Goal: Information Seeking & Learning: Find specific page/section

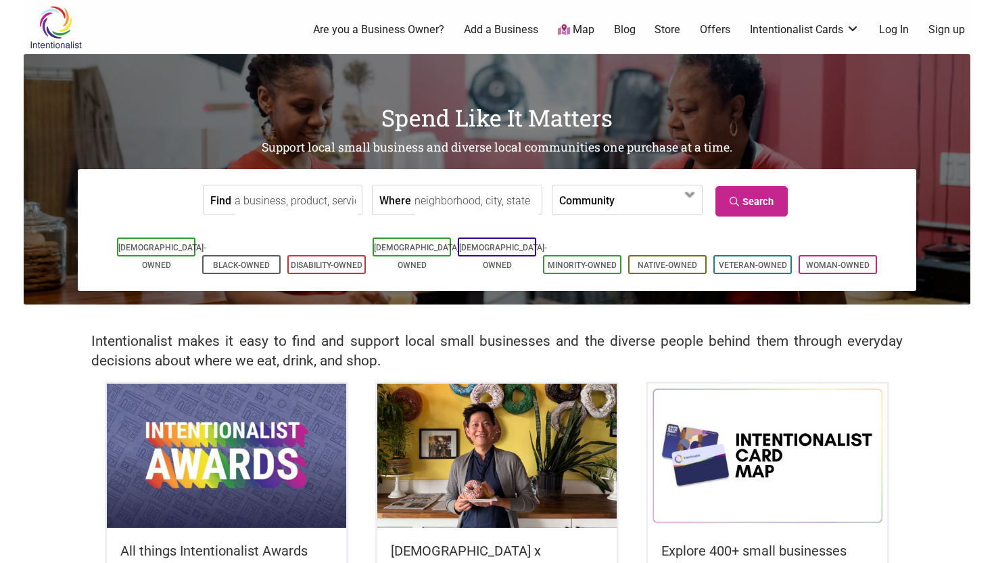
click at [252, 194] on input "Find" at bounding box center [297, 200] width 124 height 30
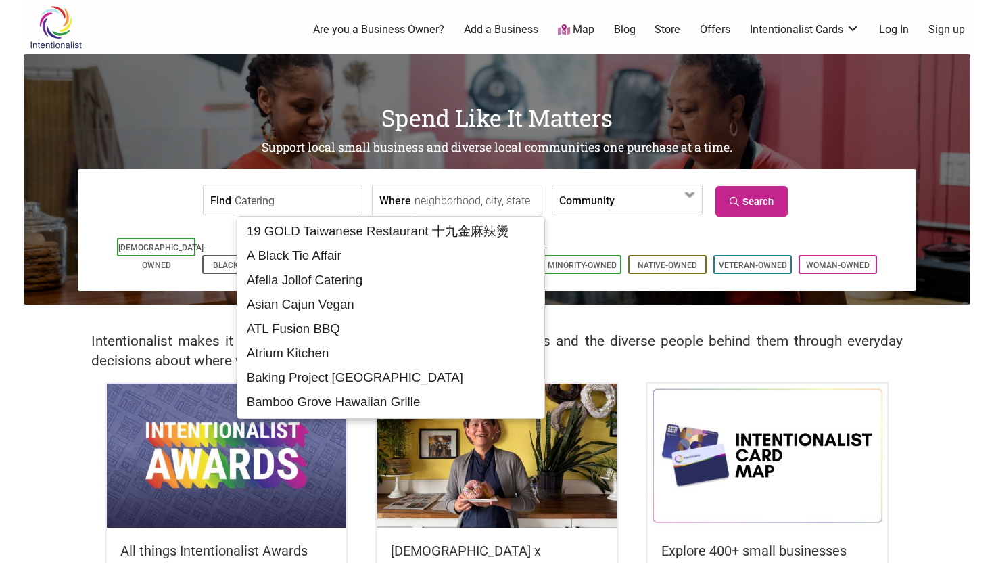
type input "Catering"
click at [432, 199] on input "Where" at bounding box center [477, 200] width 124 height 30
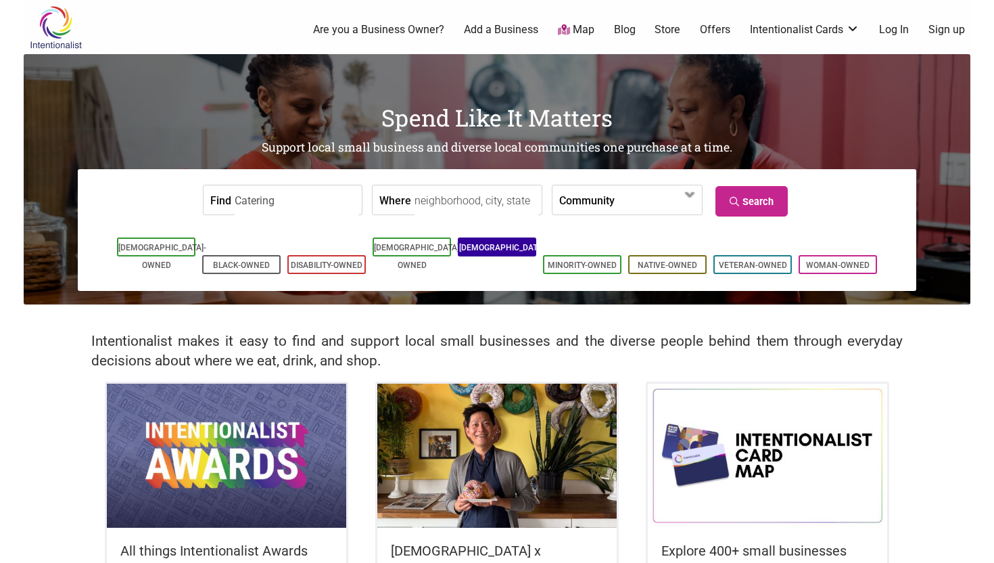
click at [484, 250] on link "[DEMOGRAPHIC_DATA]-Owned" at bounding box center [503, 256] width 88 height 27
click at [502, 200] on input "Where" at bounding box center [477, 200] width 124 height 30
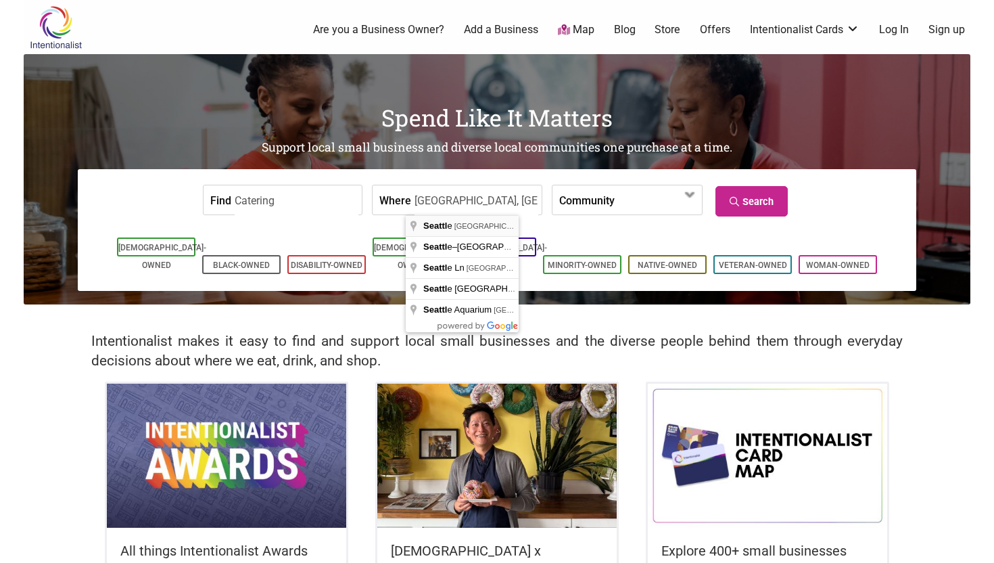
type input "Seattle, WA, USA"
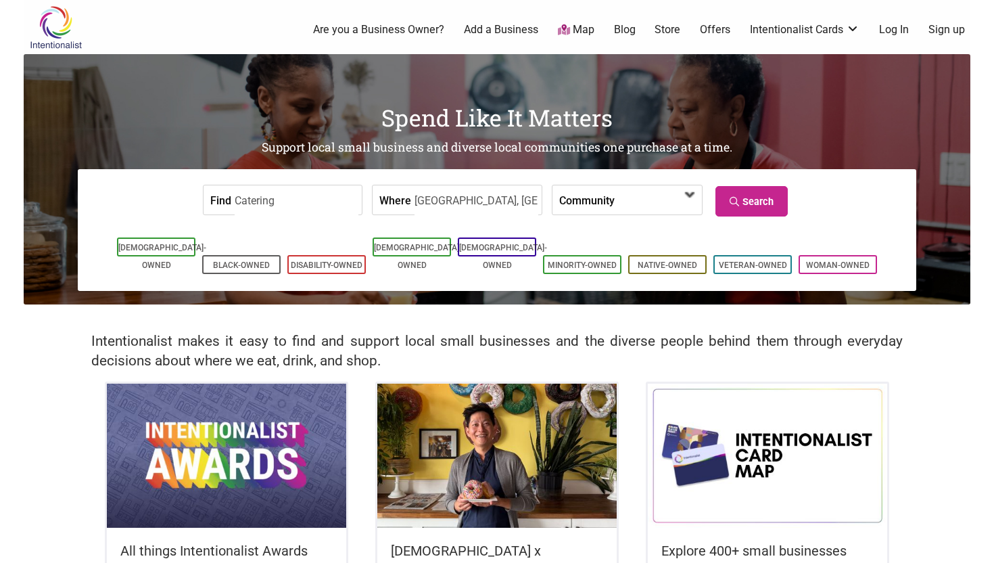
click at [657, 200] on span at bounding box center [653, 200] width 58 height 23
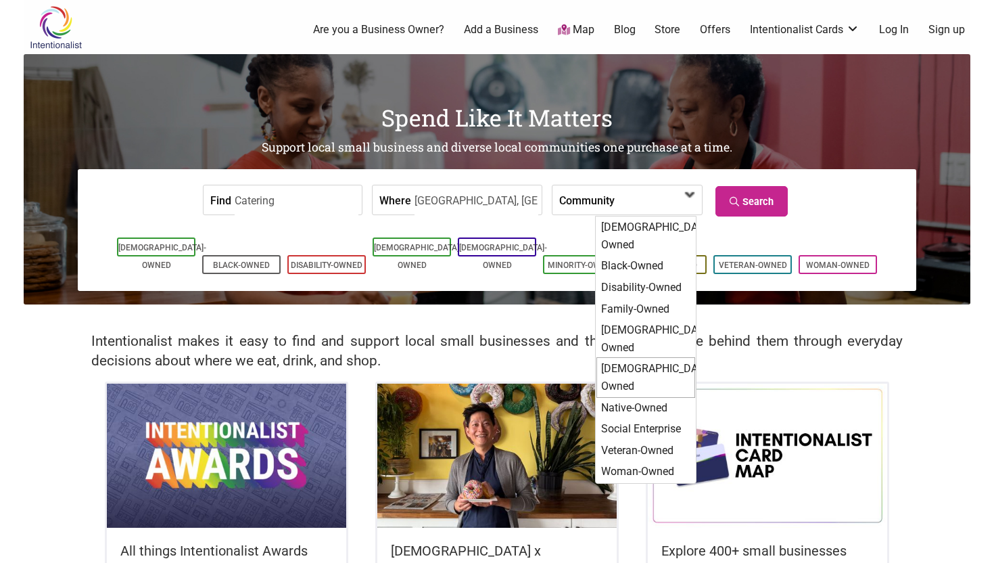
click at [623, 357] on div "[DEMOGRAPHIC_DATA]-Owned" at bounding box center [646, 377] width 99 height 40
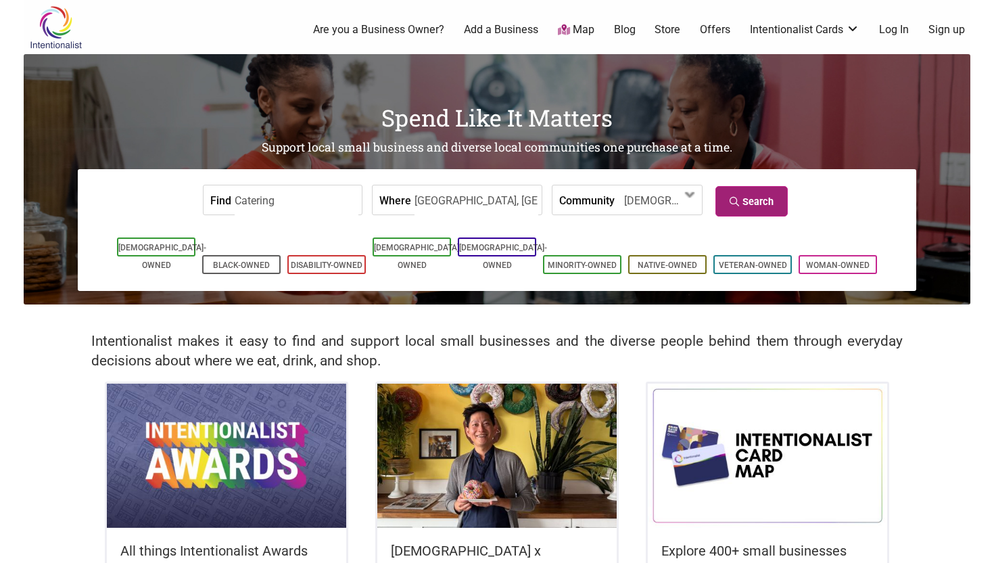
click at [742, 211] on link "Search" at bounding box center [752, 201] width 72 height 30
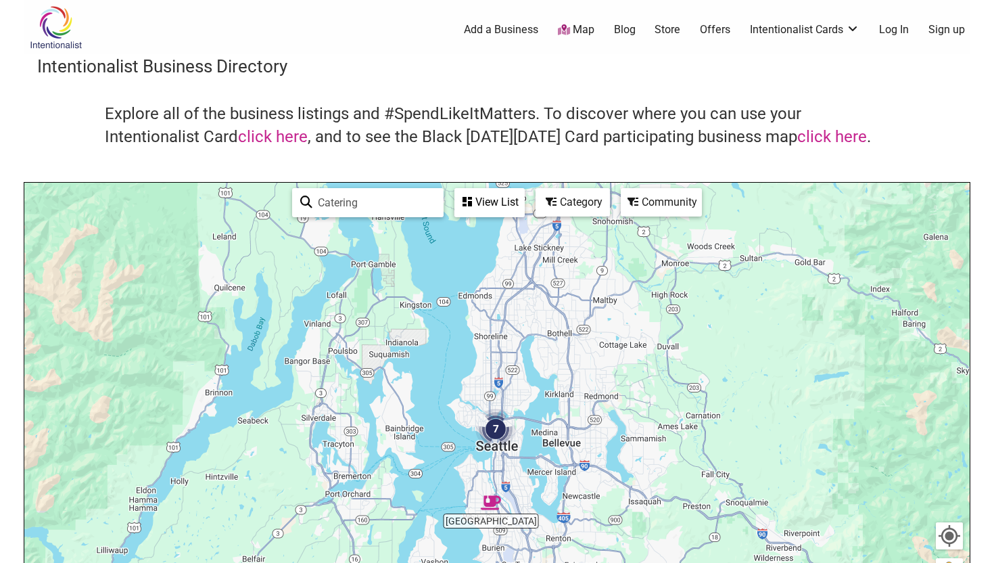
click at [901, 133] on div "Explore all of the business listings and #SpendLikeItMatters. To discover where…" at bounding box center [497, 142] width 920 height 79
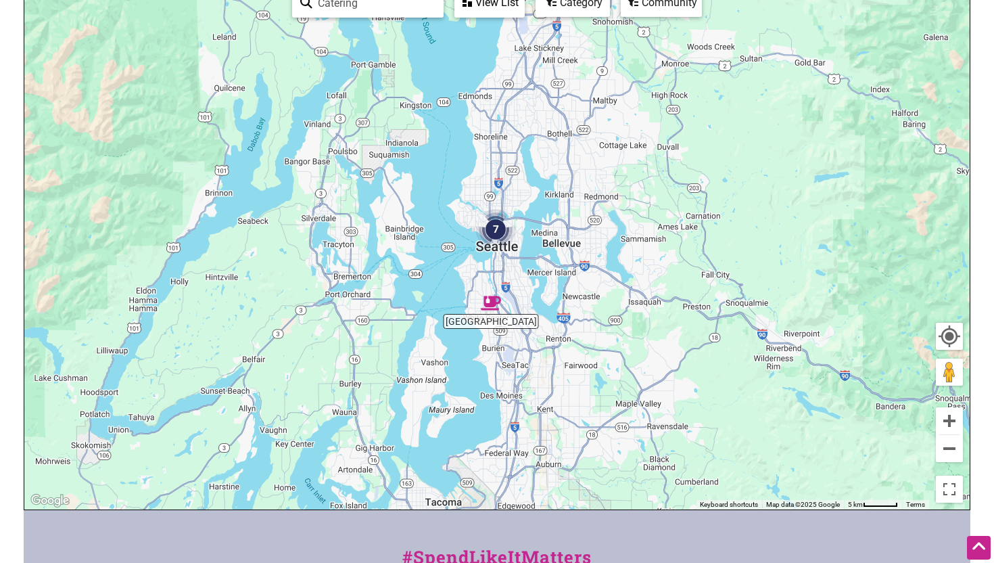
scroll to position [199, 0]
click at [494, 233] on img "7" at bounding box center [495, 230] width 41 height 41
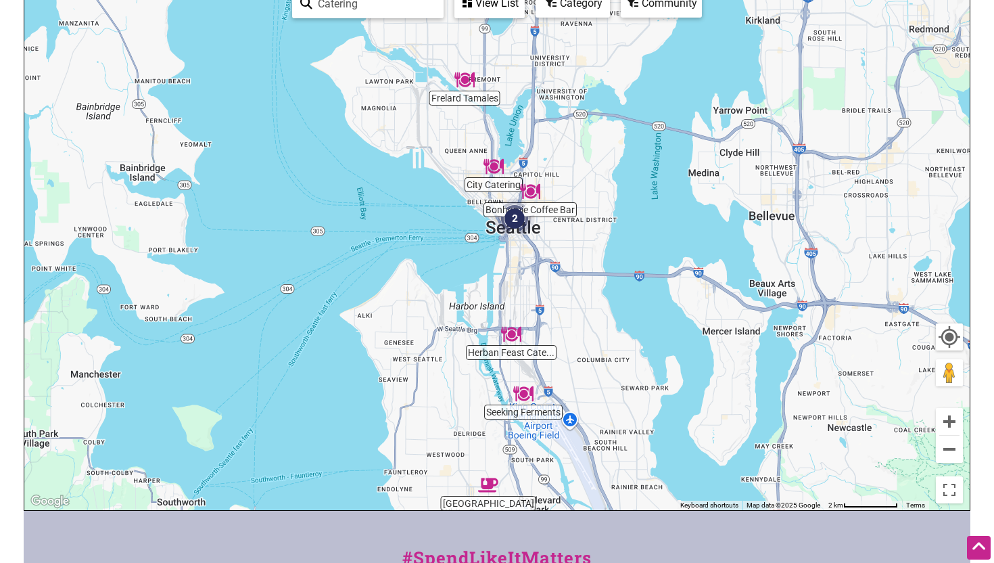
click at [482, 187] on div "To navigate, press the arrow keys." at bounding box center [497, 247] width 946 height 526
click at [981, 223] on body "× Menu 0 Add a Business Map Blog Store Offers Intentionalist Cards Buy Black Ca…" at bounding box center [497, 82] width 994 height 563
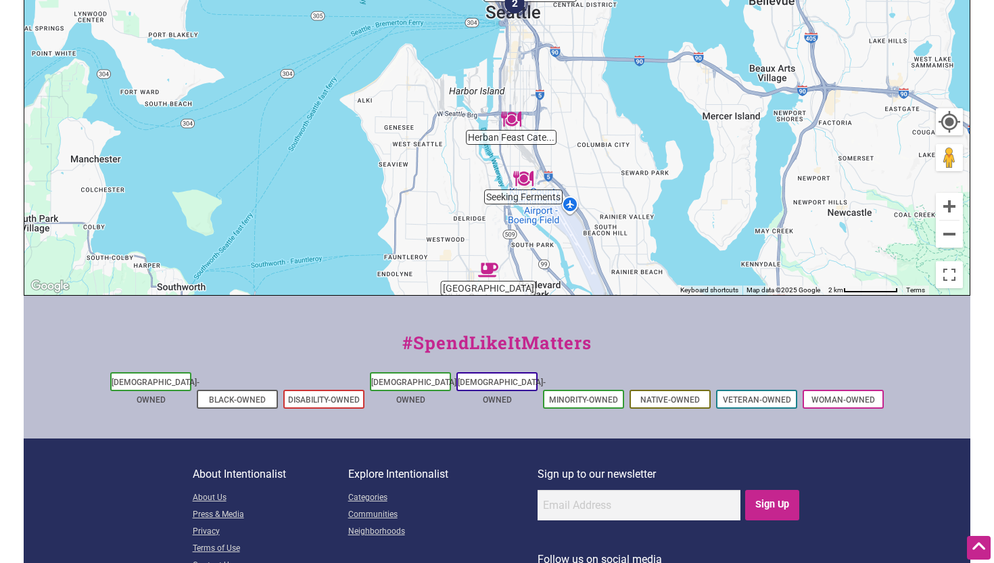
scroll to position [415, 0]
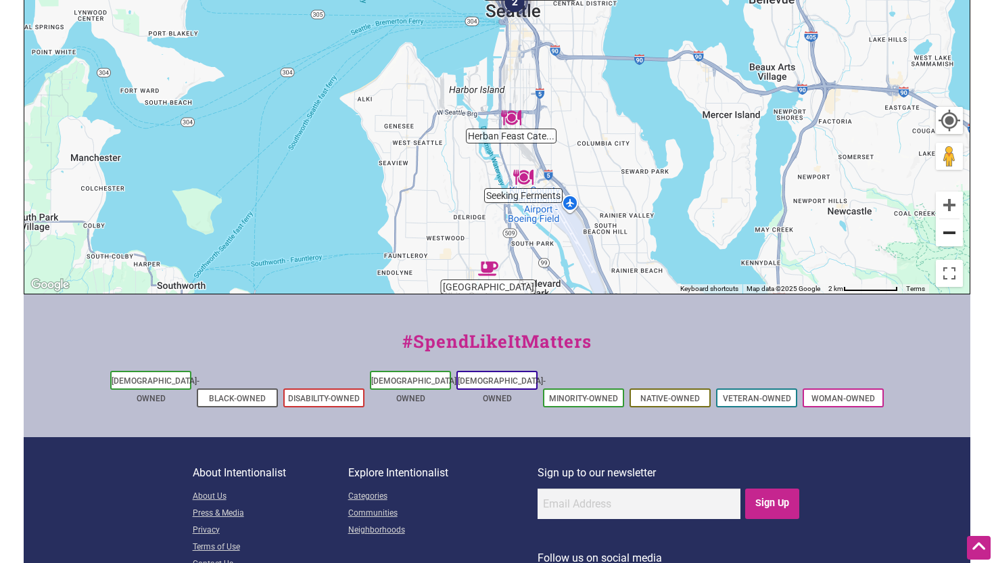
click at [948, 231] on button "Zoom out" at bounding box center [949, 232] width 27 height 27
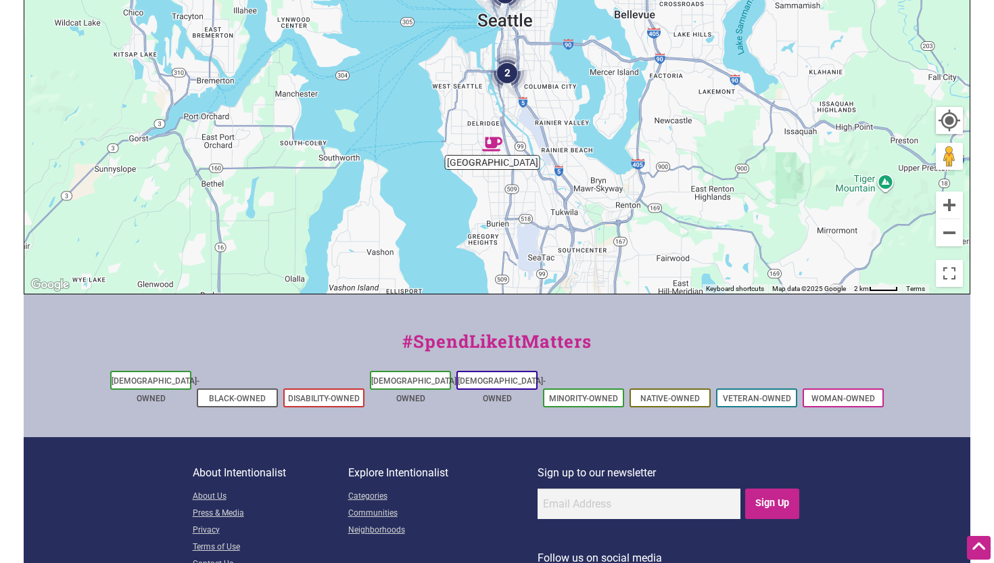
click at [511, 73] on img "2" at bounding box center [507, 73] width 41 height 41
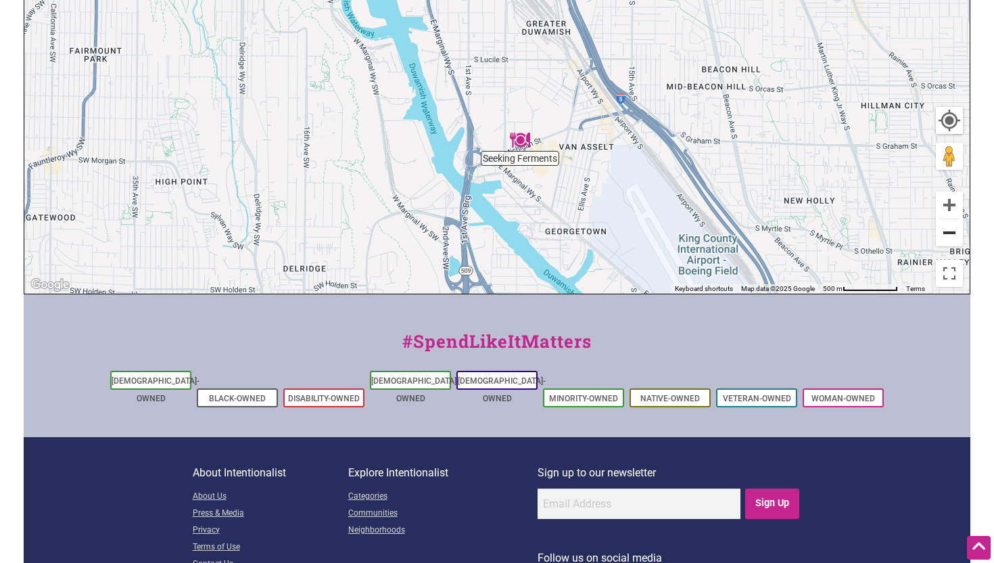
click at [948, 236] on button "Zoom out" at bounding box center [949, 232] width 27 height 27
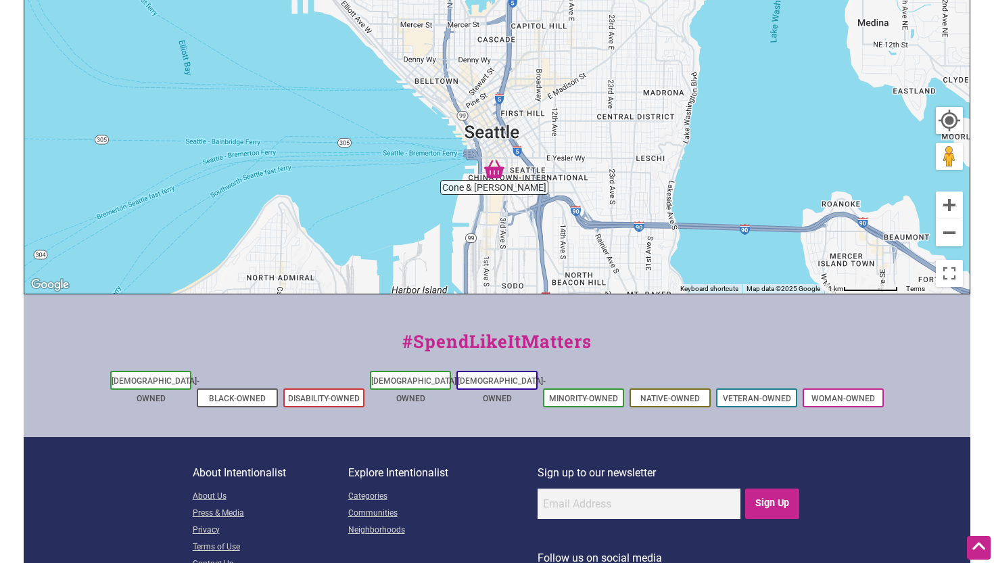
drag, startPoint x: 824, startPoint y: 164, endPoint x: 828, endPoint y: 562, distance: 397.7
click at [828, 562] on div "Intentionalist Spend like it matters 0 Add a Business Map Blog Store Offers Int…" at bounding box center [497, 109] width 947 height 1049
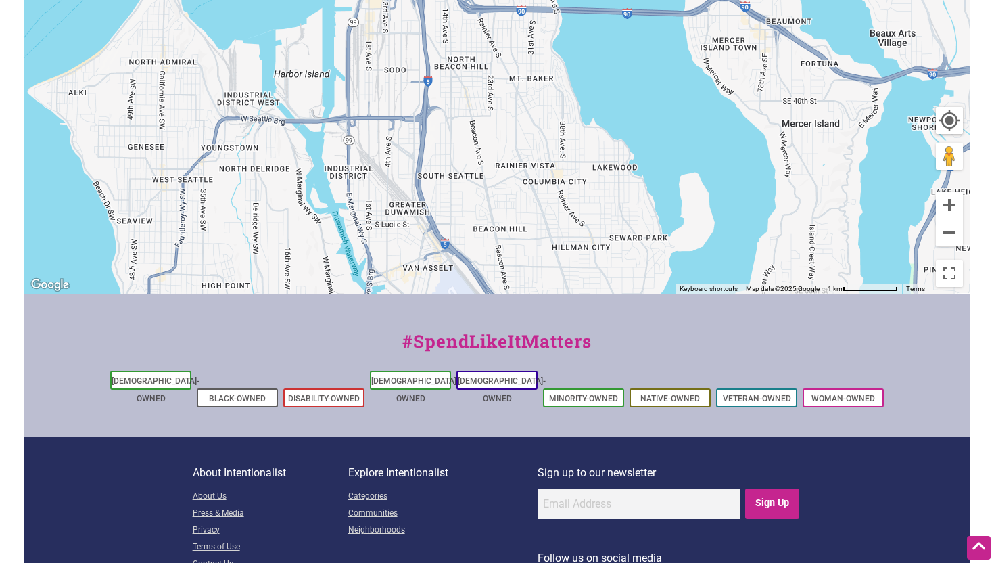
drag, startPoint x: 801, startPoint y: 131, endPoint x: 681, endPoint y: -84, distance: 245.6
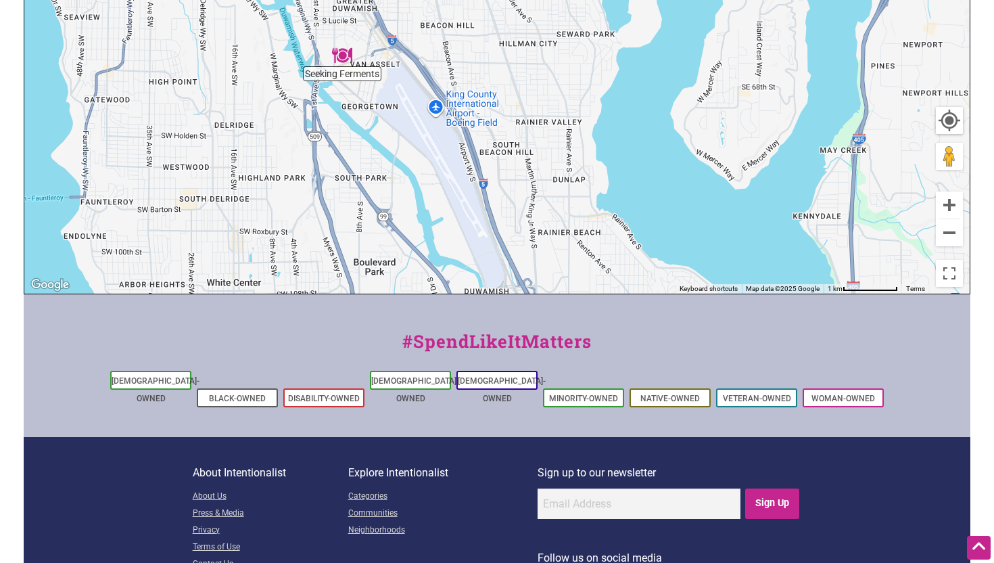
drag, startPoint x: 628, startPoint y: 122, endPoint x: 578, endPoint y: -84, distance: 211.6
